Goal: Information Seeking & Learning: Find specific fact

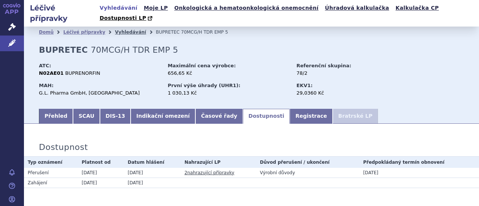
click at [117, 30] on link "Vyhledávání" at bounding box center [130, 32] width 31 height 5
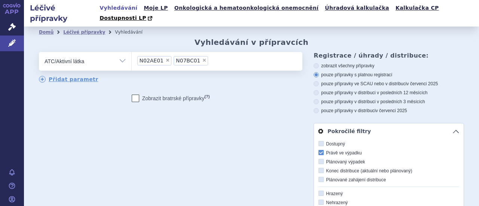
click at [165, 58] on span "×" at bounding box center [167, 60] width 4 height 4
click at [132, 52] on select "N02AE01 N07BC01" at bounding box center [131, 61] width 0 height 19
select select "N07BC01"
click at [166, 58] on span "×" at bounding box center [168, 60] width 4 height 4
click at [132, 52] on select "N07BC01" at bounding box center [131, 61] width 0 height 19
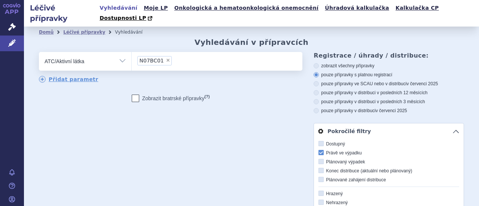
select select
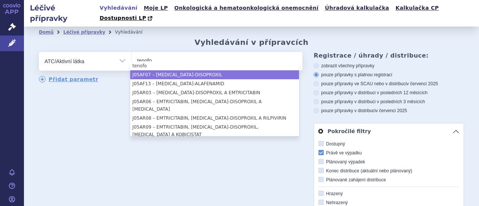
type input "tenofo"
select select "J05AF07"
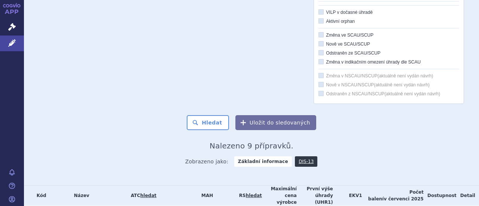
scroll to position [261, 0]
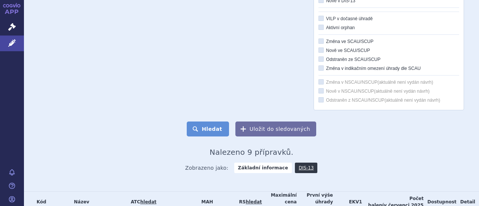
click at [210, 122] on button "Hledat" at bounding box center [208, 129] width 42 height 15
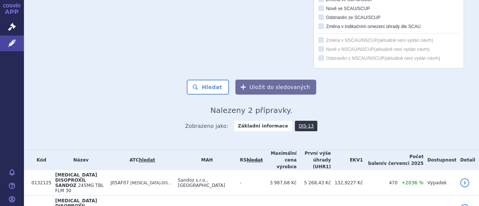
scroll to position [311, 0]
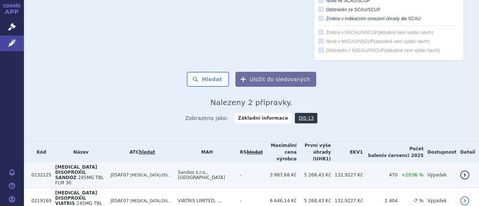
click at [95, 175] on span "245MG TBL FLM 30" at bounding box center [79, 180] width 49 height 10
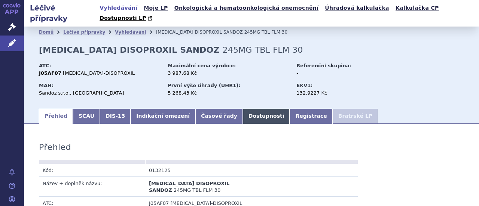
click at [243, 109] on link "Dostupnosti" at bounding box center [266, 116] width 47 height 15
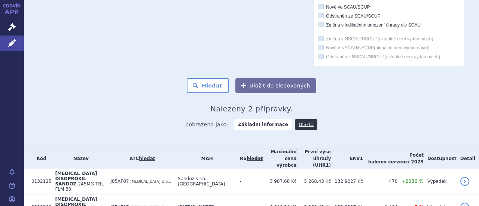
scroll to position [305, 0]
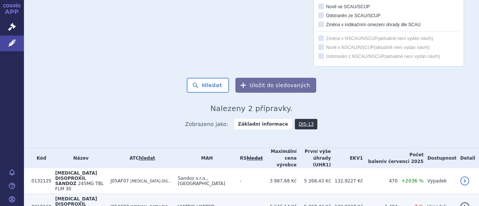
click at [159, 205] on span "[MEDICAL_DATA]-DIS..." at bounding box center [150, 207] width 41 height 4
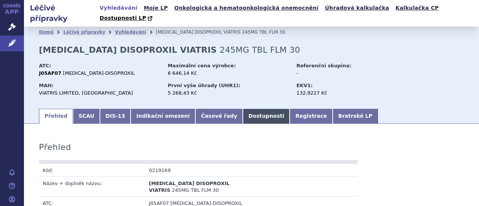
click at [243, 109] on link "Dostupnosti" at bounding box center [266, 116] width 47 height 15
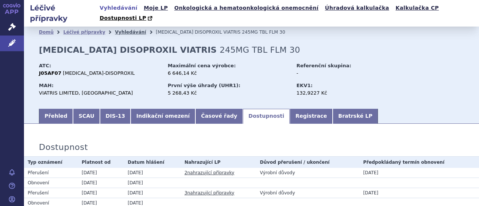
click at [119, 30] on link "Vyhledávání" at bounding box center [130, 32] width 31 height 5
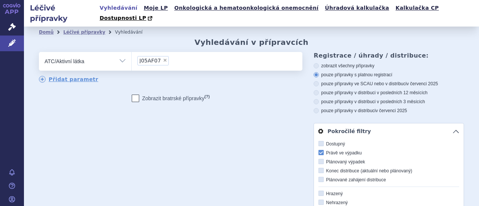
click at [163, 58] on span "×" at bounding box center [165, 60] width 4 height 4
click at [132, 52] on select "J05AF07" at bounding box center [131, 61] width 0 height 19
select select
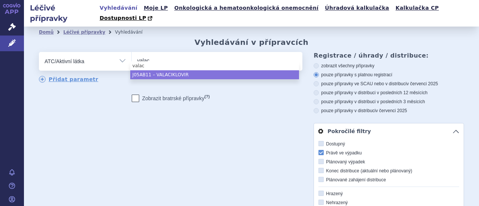
type input "valac"
select select "J05AB11"
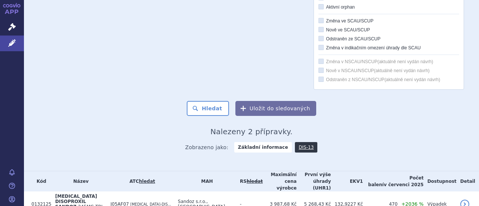
scroll to position [281, 0]
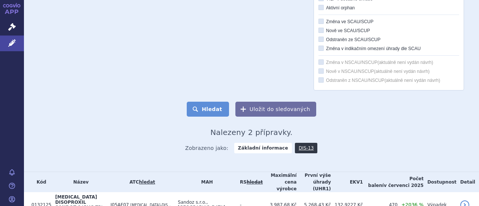
click at [211, 102] on button "Hledat" at bounding box center [208, 109] width 42 height 15
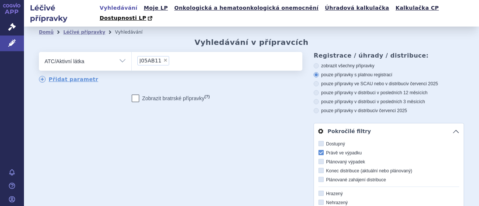
click at [163, 58] on span "×" at bounding box center [165, 60] width 4 height 4
click at [132, 52] on select "J05AB11" at bounding box center [131, 61] width 0 height 19
select select
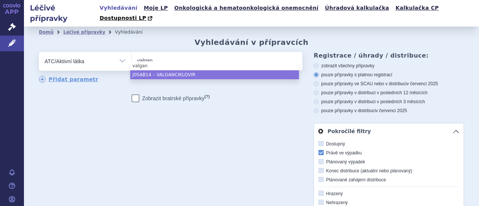
type input "valgan"
select select "J05AB14"
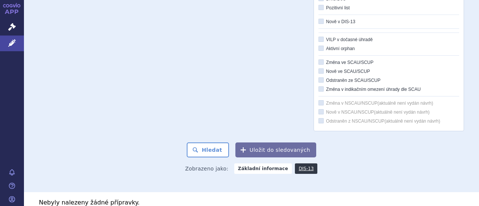
scroll to position [268, 0]
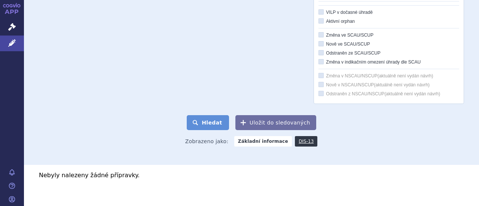
click at [209, 115] on button "Hledat" at bounding box center [208, 122] width 42 height 15
